Goal: Task Accomplishment & Management: Manage account settings

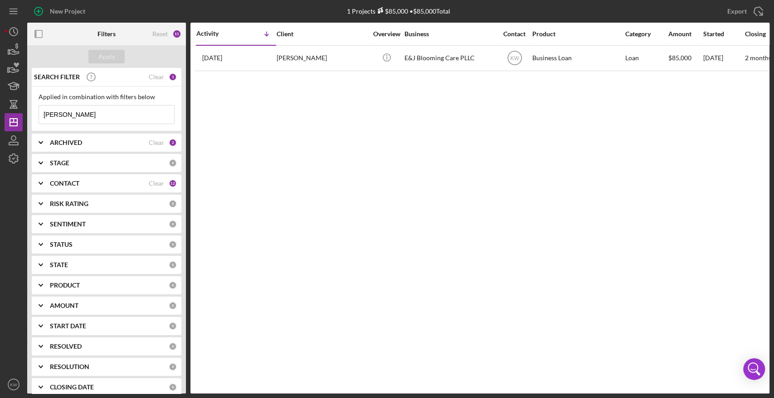
drag, startPoint x: 64, startPoint y: 118, endPoint x: 39, endPoint y: 115, distance: 24.7
click at [39, 115] on input "[PERSON_NAME]" at bounding box center [106, 115] width 135 height 18
type input "boston while black"
click at [115, 53] on button "Apply" at bounding box center [106, 57] width 36 height 14
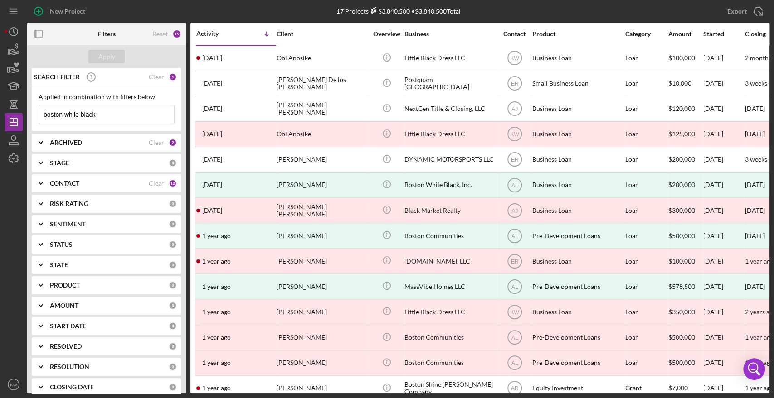
click at [105, 112] on input "boston while black" at bounding box center [106, 115] width 135 height 18
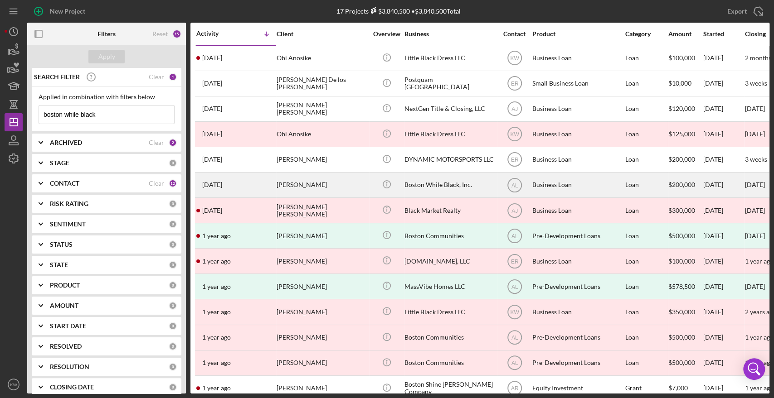
click at [308, 184] on div "[PERSON_NAME]" at bounding box center [321, 185] width 91 height 24
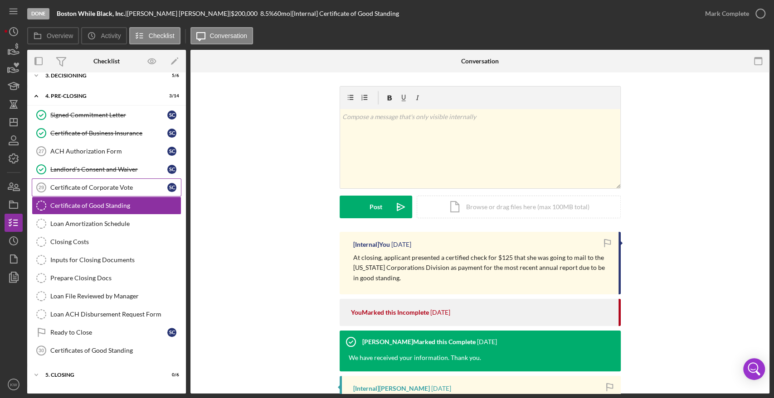
scroll to position [65, 0]
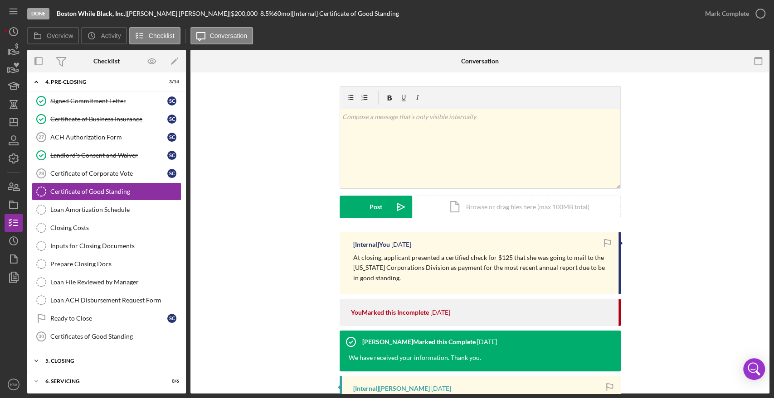
click at [75, 359] on div "5. Closing" at bounding box center [109, 361] width 129 height 5
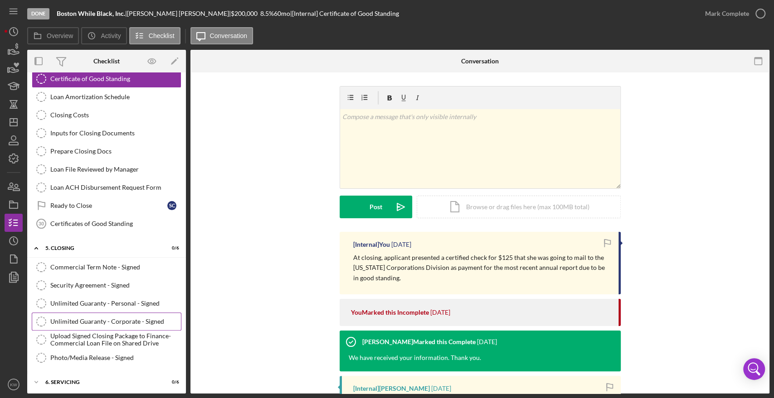
scroll to position [178, 0]
click at [172, 63] on polygon "button" at bounding box center [174, 62] width 6 height 6
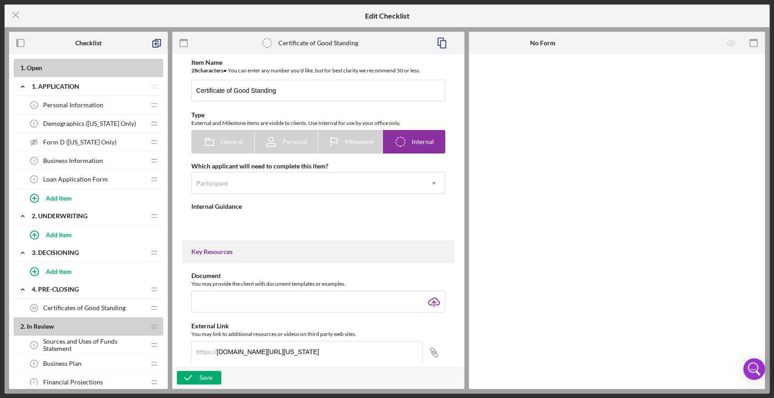
type textarea "<div>From the State of the business location.&nbsp;</div> <div>&nbsp;</div> <di…"
type textarea "<div>We have received your information. Thank you.</div>"
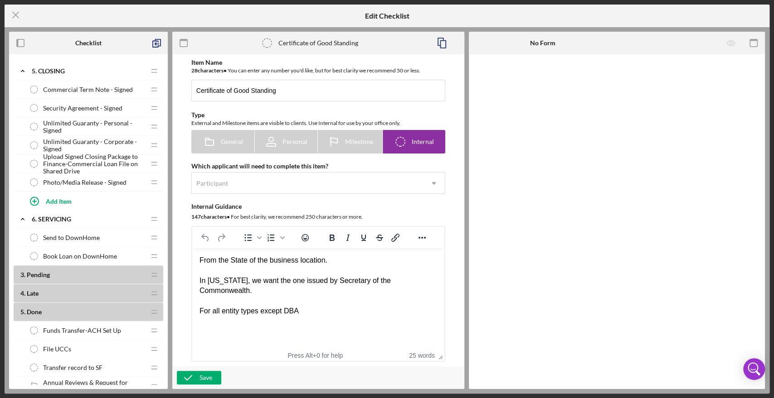
scroll to position [1256, 0]
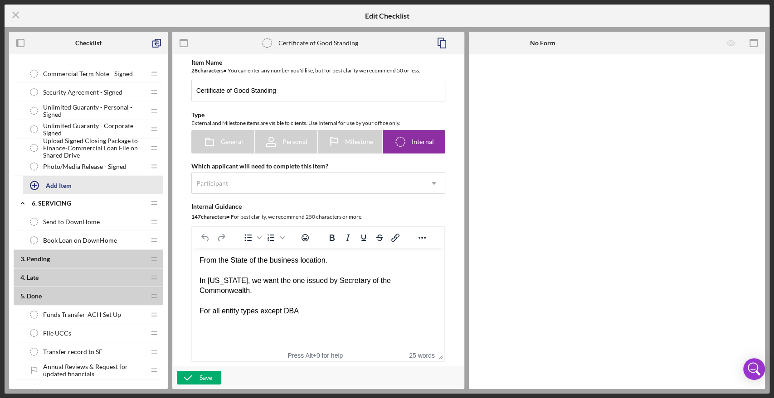
click at [60, 182] on div "Add Item" at bounding box center [59, 185] width 26 height 17
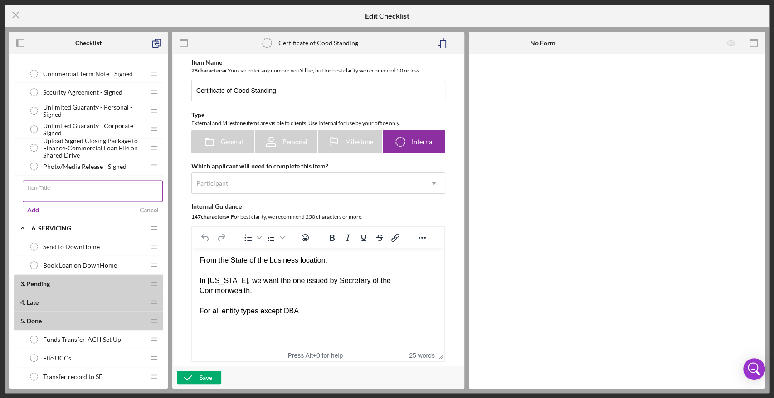
type input "S"
type input "Signed Loan Closing Package"
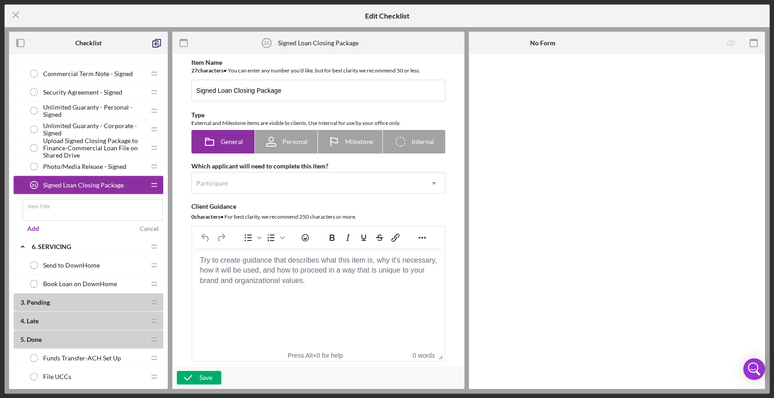
click at [245, 273] on html at bounding box center [318, 260] width 252 height 24
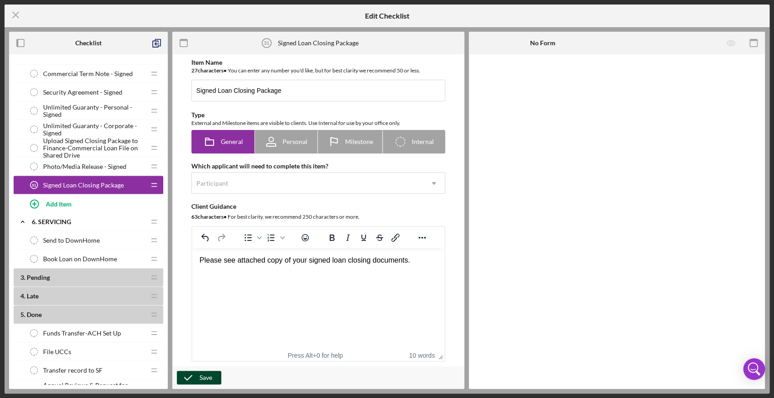
click at [212, 373] on button "Save" at bounding box center [199, 378] width 44 height 14
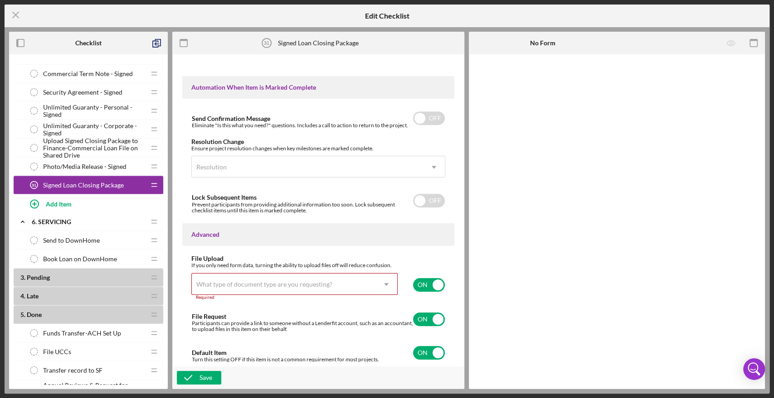
scroll to position [541, 0]
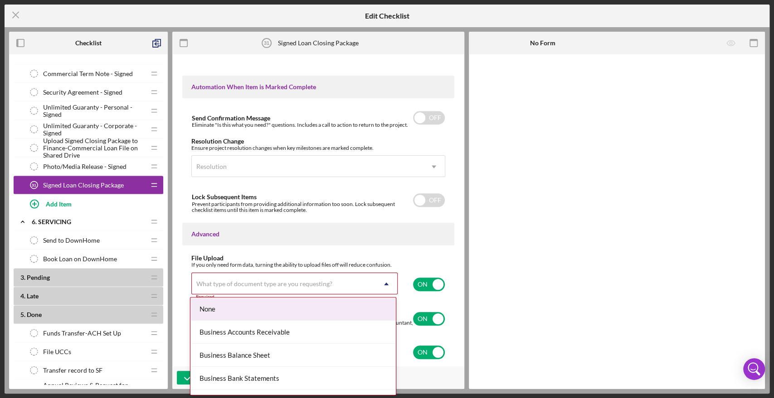
click at [271, 277] on div "What type of document type are you requesting?" at bounding box center [284, 284] width 184 height 21
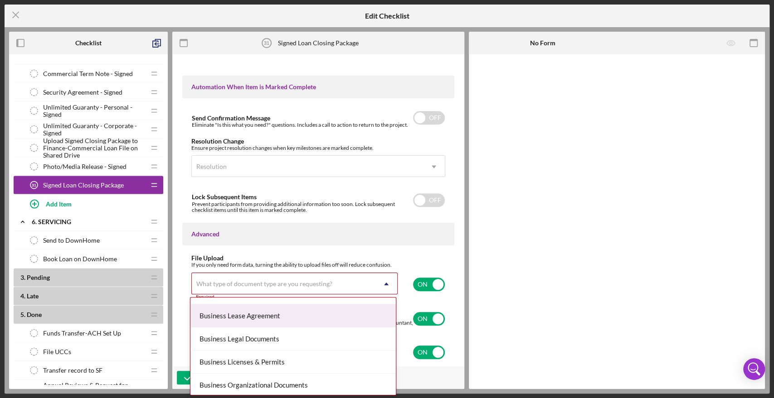
scroll to position [302, 0]
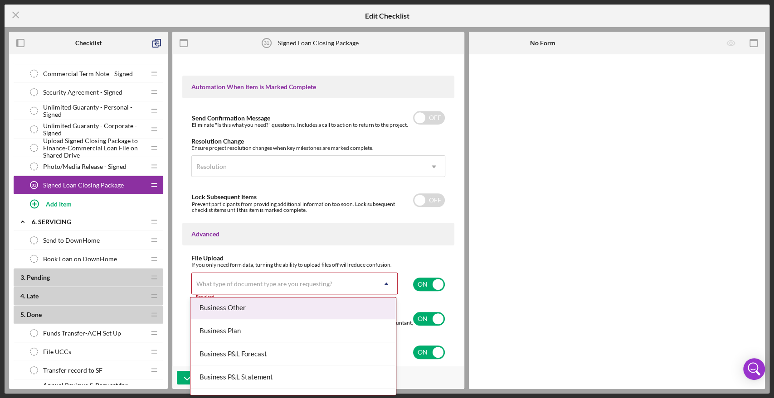
click at [286, 314] on div "Business Other" at bounding box center [292, 307] width 205 height 23
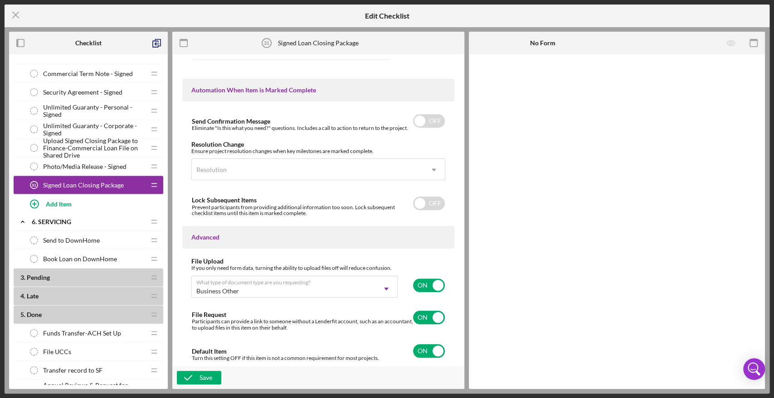
scroll to position [537, 0]
click at [424, 319] on input "checkbox" at bounding box center [429, 319] width 32 height 14
checkbox input "false"
click at [208, 377] on div "Save" at bounding box center [205, 378] width 13 height 14
click at [15, 11] on icon "Icon/Menu Close" at bounding box center [16, 15] width 23 height 23
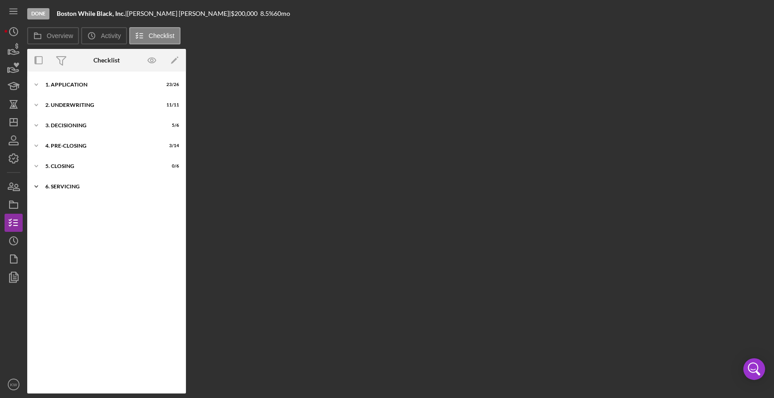
click at [70, 186] on div "6. Servicing" at bounding box center [109, 186] width 129 height 5
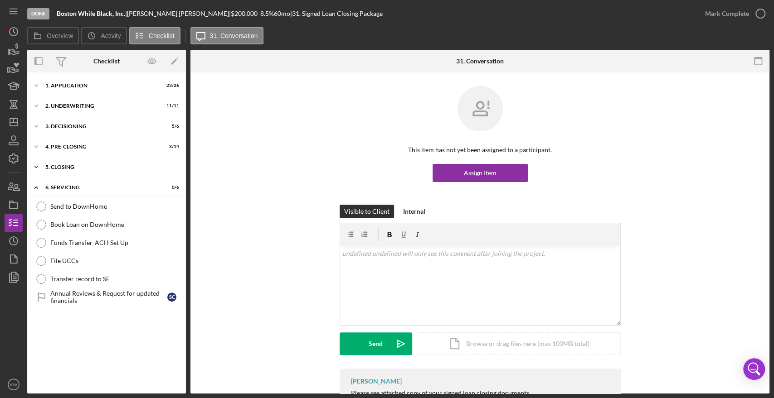
click at [65, 165] on div "5. Closing" at bounding box center [109, 167] width 129 height 5
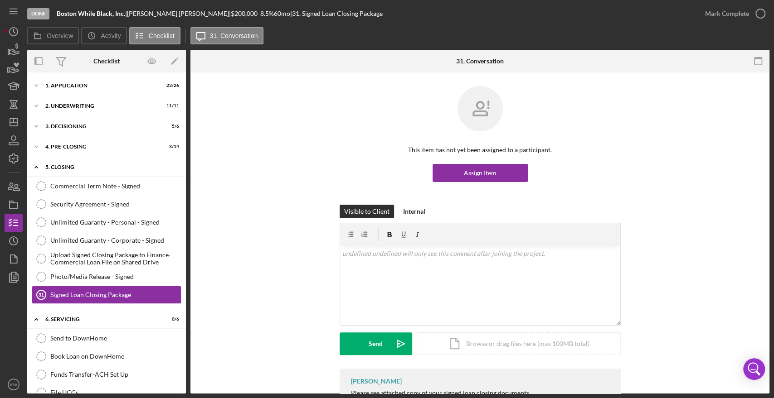
scroll to position [52, 0]
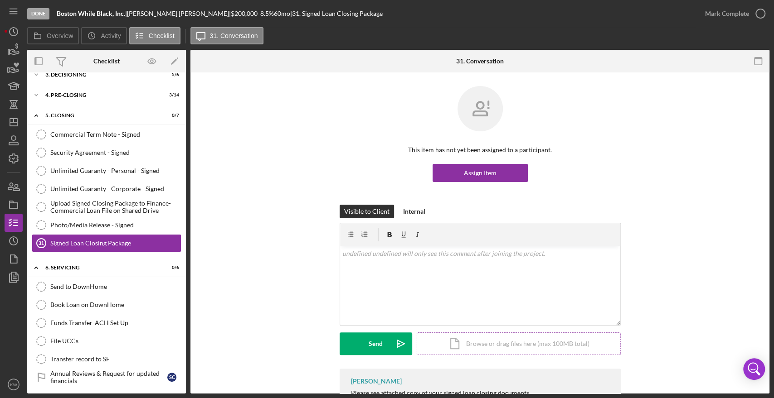
click at [470, 346] on div "Icon/Document Browse or drag files here (max 100MB total) Tap to choose files o…" at bounding box center [519, 344] width 204 height 23
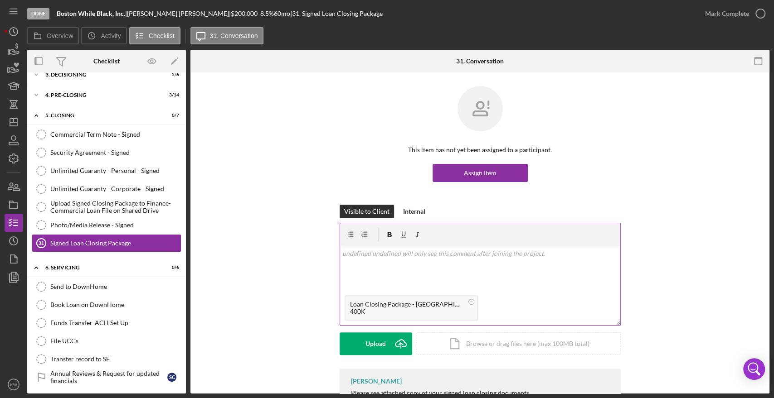
click at [468, 264] on div "v Color teal Color pink Remove color Add row above Add row below Add column bef…" at bounding box center [480, 268] width 280 height 45
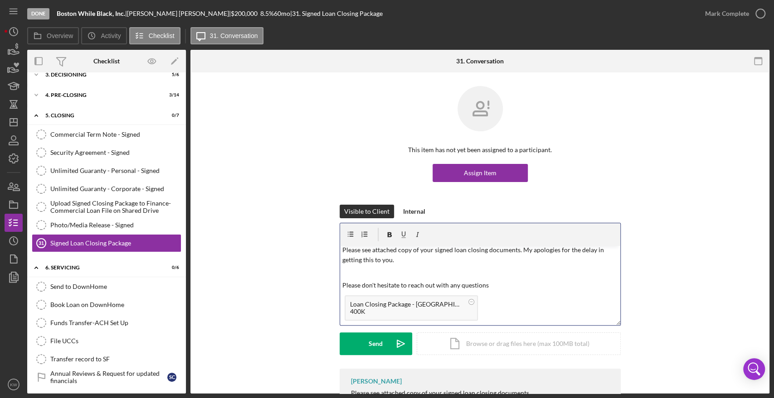
click at [428, 305] on div "Loan Closing Package - [GEOGRAPHIC_DATA] While Black Inc. - [DATE] - Signed.pdf" at bounding box center [406, 304] width 113 height 7
click at [541, 281] on p "Please don't hesitate to reach out with any questions" at bounding box center [479, 286] width 275 height 10
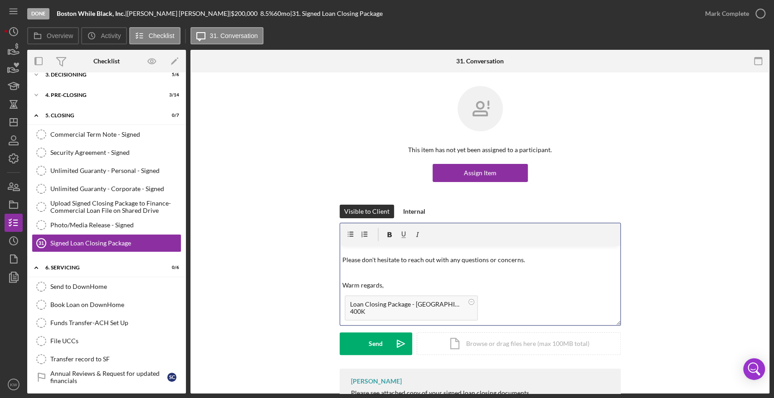
scroll to position [68, 0]
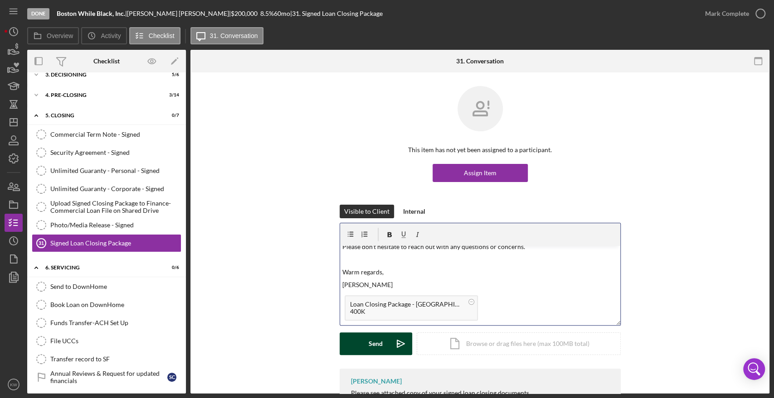
click at [379, 349] on div "Send" at bounding box center [375, 344] width 14 height 23
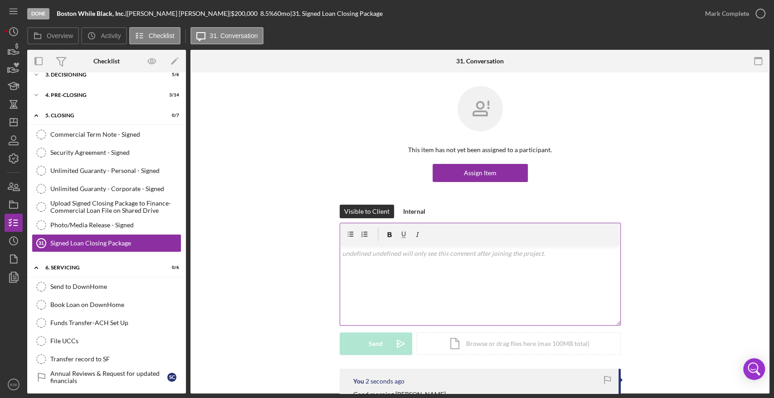
scroll to position [151, 0]
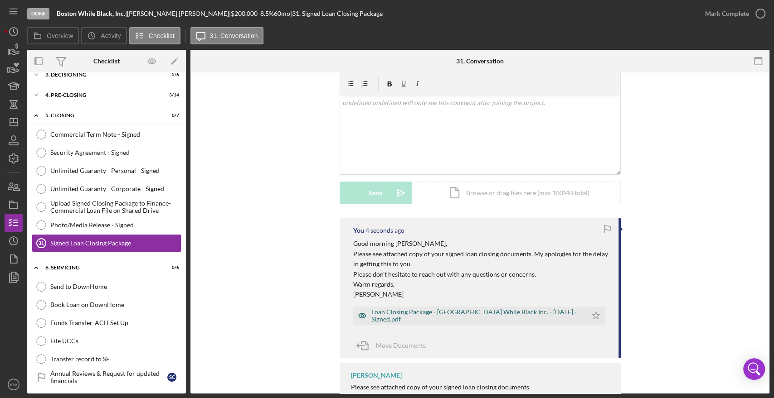
click at [503, 315] on div "Loan Closing Package - [GEOGRAPHIC_DATA] While Black Inc. - [DATE] - Signed.pdf" at bounding box center [476, 316] width 211 height 15
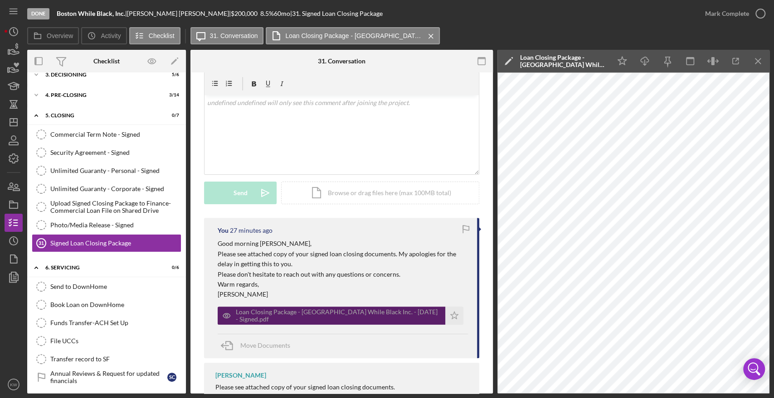
click at [307, 307] on div "Loan Closing Package - [GEOGRAPHIC_DATA] While Black Inc. - [DATE] - Signed.pdf" at bounding box center [332, 316] width 228 height 18
click at [294, 318] on div "Loan Closing Package - [GEOGRAPHIC_DATA] While Black Inc. - [DATE] - Signed.pdf" at bounding box center [338, 316] width 205 height 15
